Goal: Task Accomplishment & Management: Manage account settings

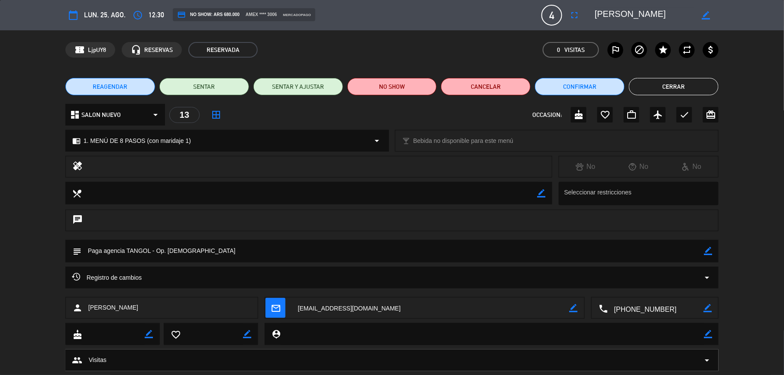
click at [707, 250] on icon "border_color" at bounding box center [708, 251] width 8 height 8
type textarea "Paga agencia TANGOL - Op. [PERSON_NAME] - Pagada x transf. 23/8 fact 18-5847"
click at [707, 254] on icon at bounding box center [708, 251] width 8 height 8
click at [703, 78] on button "Cerrar" at bounding box center [674, 86] width 90 height 17
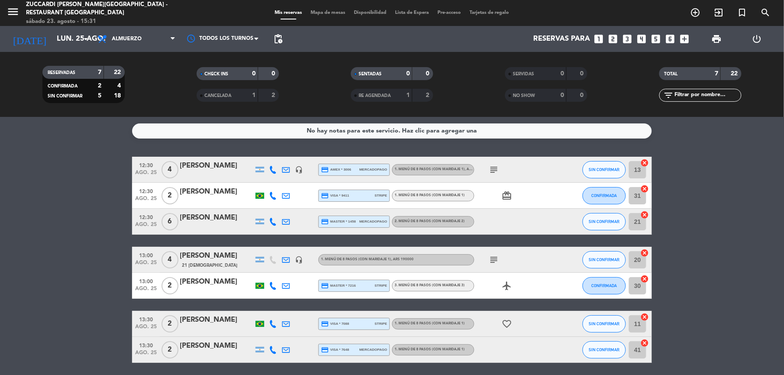
click at [207, 170] on div "[PERSON_NAME]" at bounding box center [217, 165] width 74 height 11
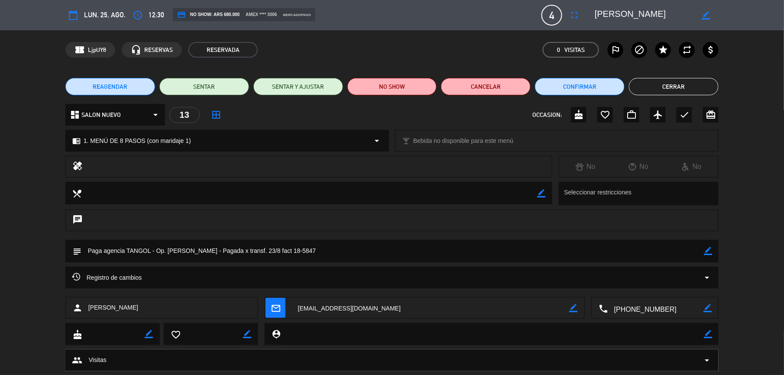
click at [671, 83] on button "Cerrar" at bounding box center [674, 86] width 90 height 17
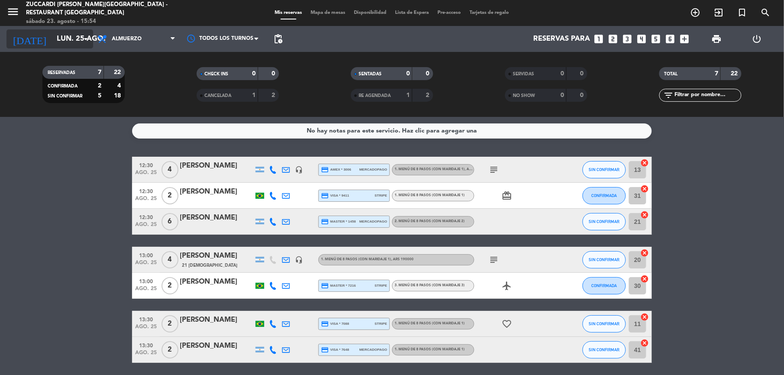
click at [56, 40] on input "lun. 25 ago." at bounding box center [98, 39] width 93 height 17
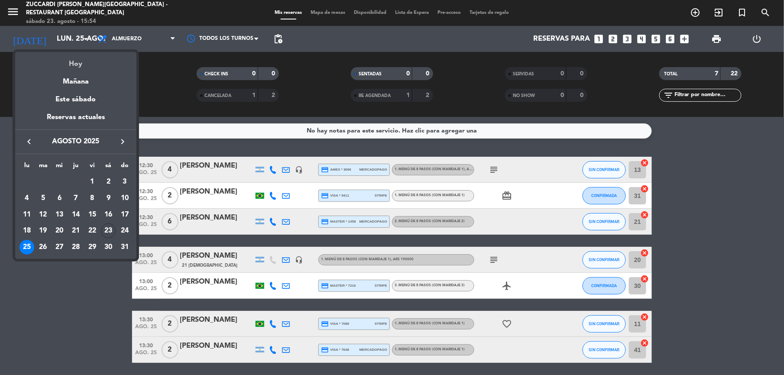
click at [82, 60] on div "Hoy" at bounding box center [75, 61] width 121 height 18
type input "sáb. 23 ago."
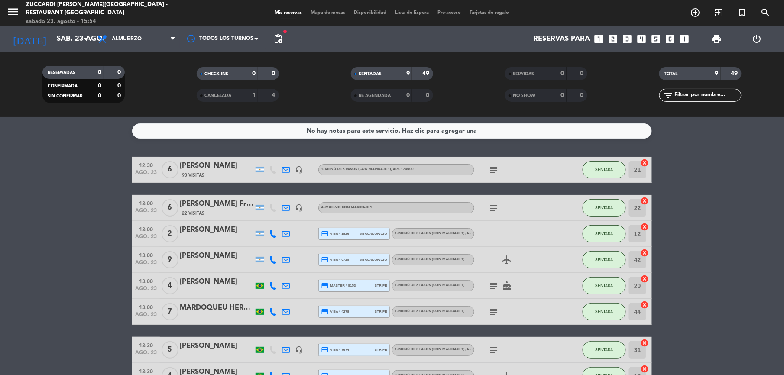
click at [334, 14] on span "Mapa de mesas" at bounding box center [328, 12] width 43 height 5
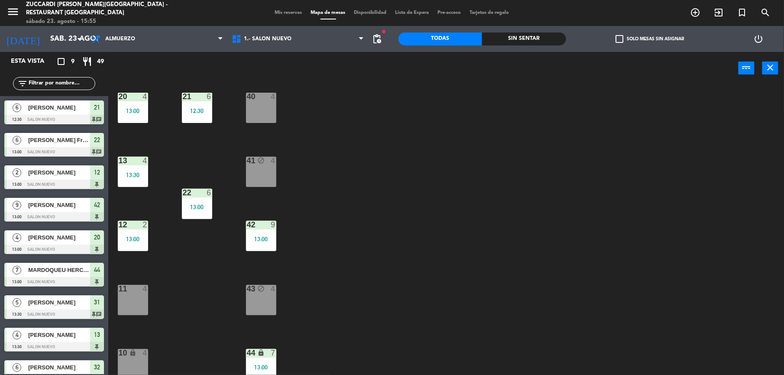
scroll to position [75, 0]
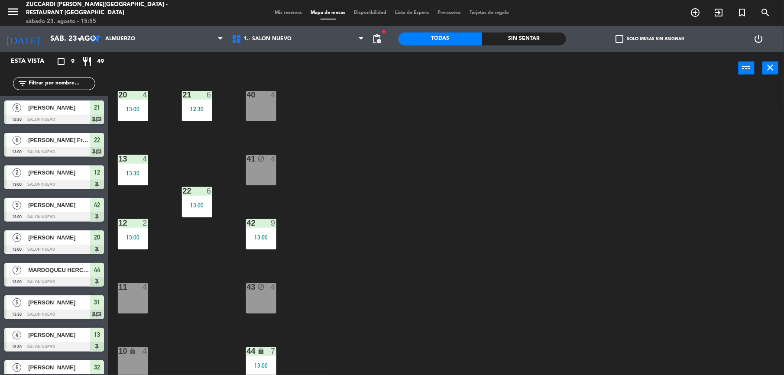
click at [476, 375] on html "close × Zuccardi [PERSON_NAME][GEOGRAPHIC_DATA] - Restaurant Piedra Infinita × …" at bounding box center [392, 187] width 784 height 375
click at [452, 352] on div "30 block 2 31 5 13:30 32 6 13:30 20 4 13:00 21 6 12:30 40 4 13 4 13:30 41 block…" at bounding box center [450, 231] width 668 height 291
click at [360, 335] on div "30 block 2 31 5 13:30 32 6 13:30 20 4 13:00 21 6 12:30 40 4 13 4 13:30 41 block…" at bounding box center [450, 231] width 668 height 291
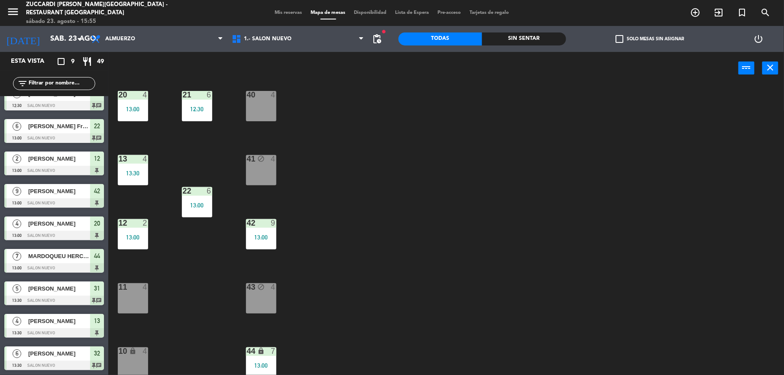
click at [397, 308] on div "30 block 2 31 5 13:30 32 6 13:30 20 4 13:00 21 6 12:30 40 4 13 4 13:30 41 block…" at bounding box center [450, 231] width 668 height 291
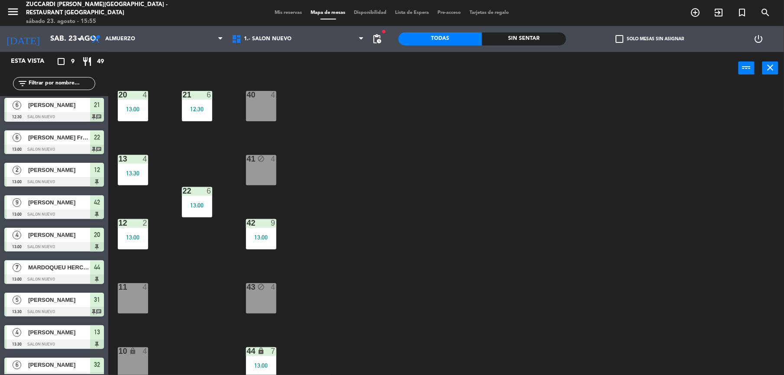
scroll to position [0, 0]
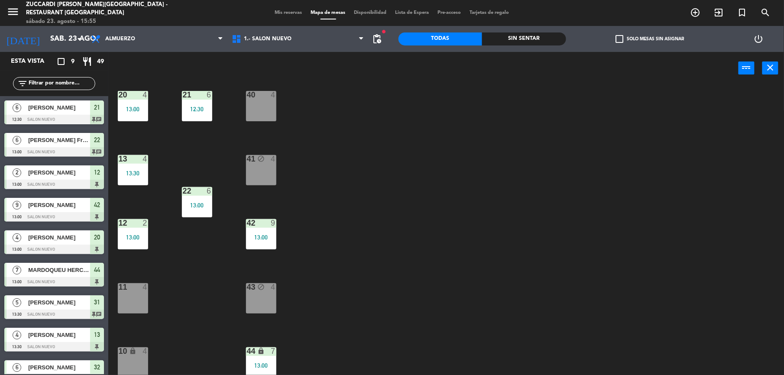
click at [286, 15] on span "Mis reservas" at bounding box center [289, 12] width 36 height 5
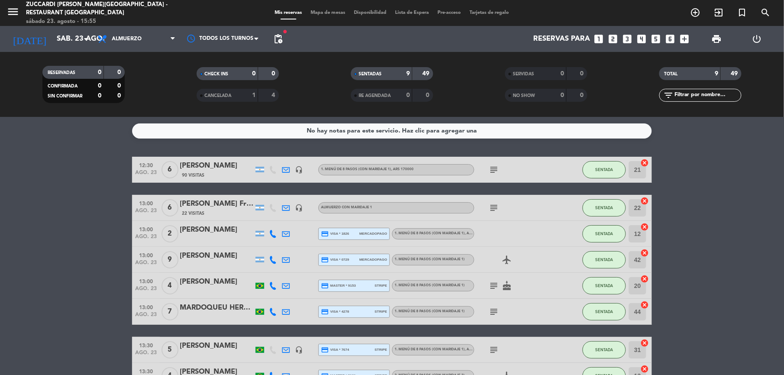
click at [198, 165] on div "[PERSON_NAME]" at bounding box center [217, 165] width 74 height 11
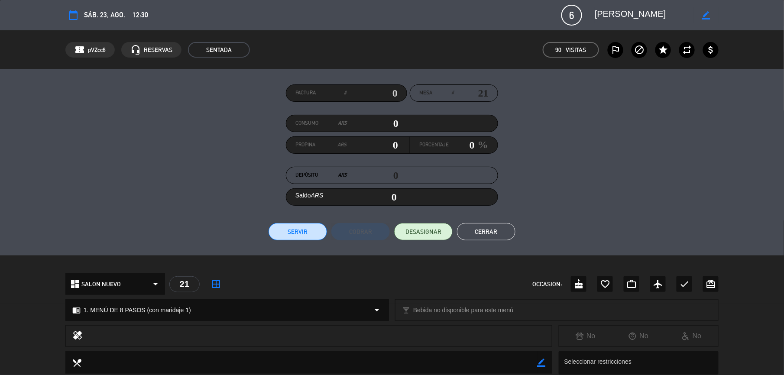
drag, startPoint x: 650, startPoint y: 14, endPoint x: 572, endPoint y: 11, distance: 78.1
click at [572, 11] on div "calendar_today sáb. 23, ago. 12:30 6 [PERSON_NAME] border_color phone mail_outl…" at bounding box center [391, 15] width 653 height 21
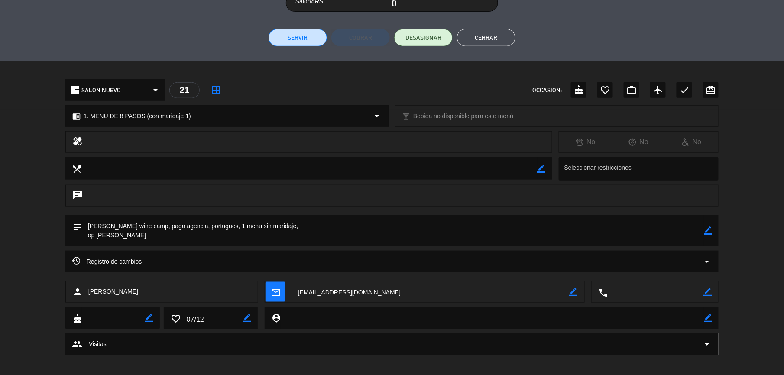
scroll to position [200, 0]
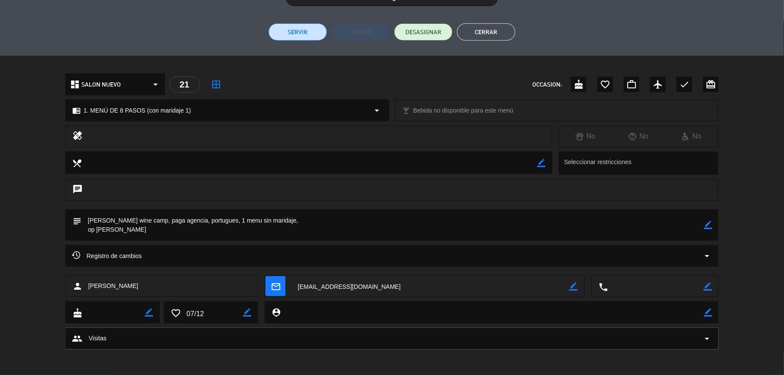
click at [497, 29] on button "Cerrar" at bounding box center [486, 31] width 58 height 17
